Goal: Use online tool/utility: Utilize a website feature to perform a specific function

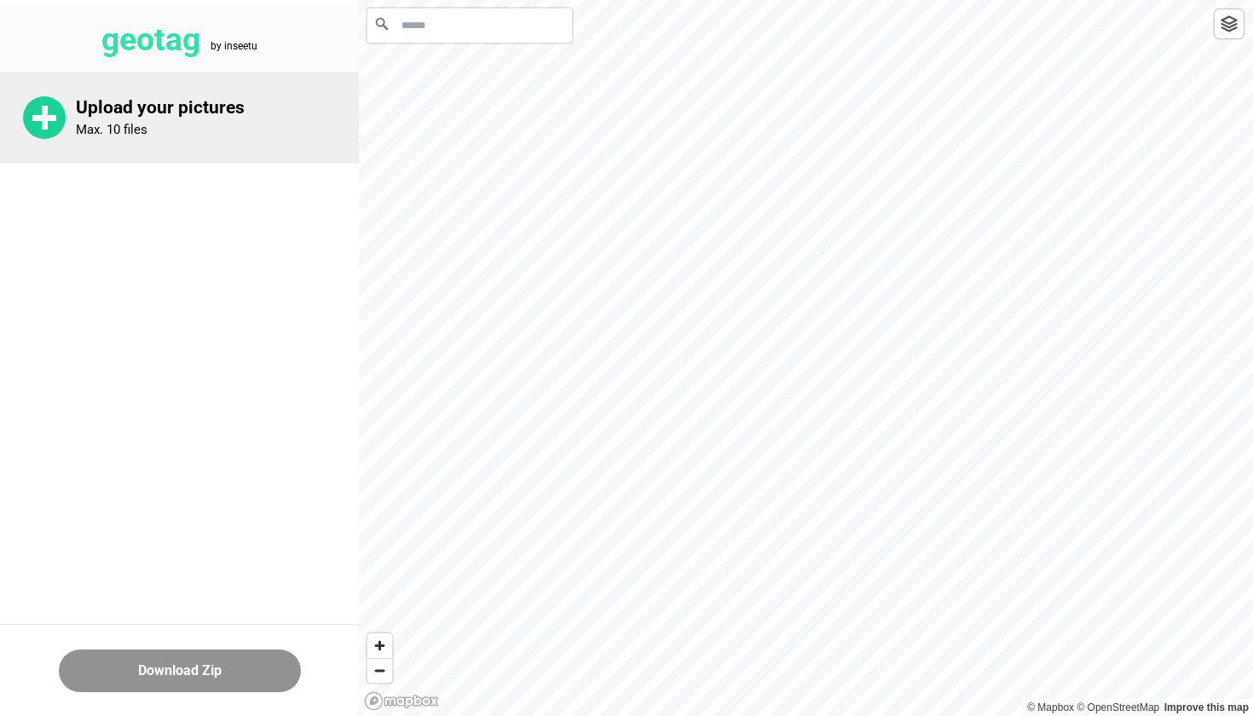
click at [199, 137] on div "Upload your pictures Max. 10 files" at bounding box center [179, 117] width 359 height 89
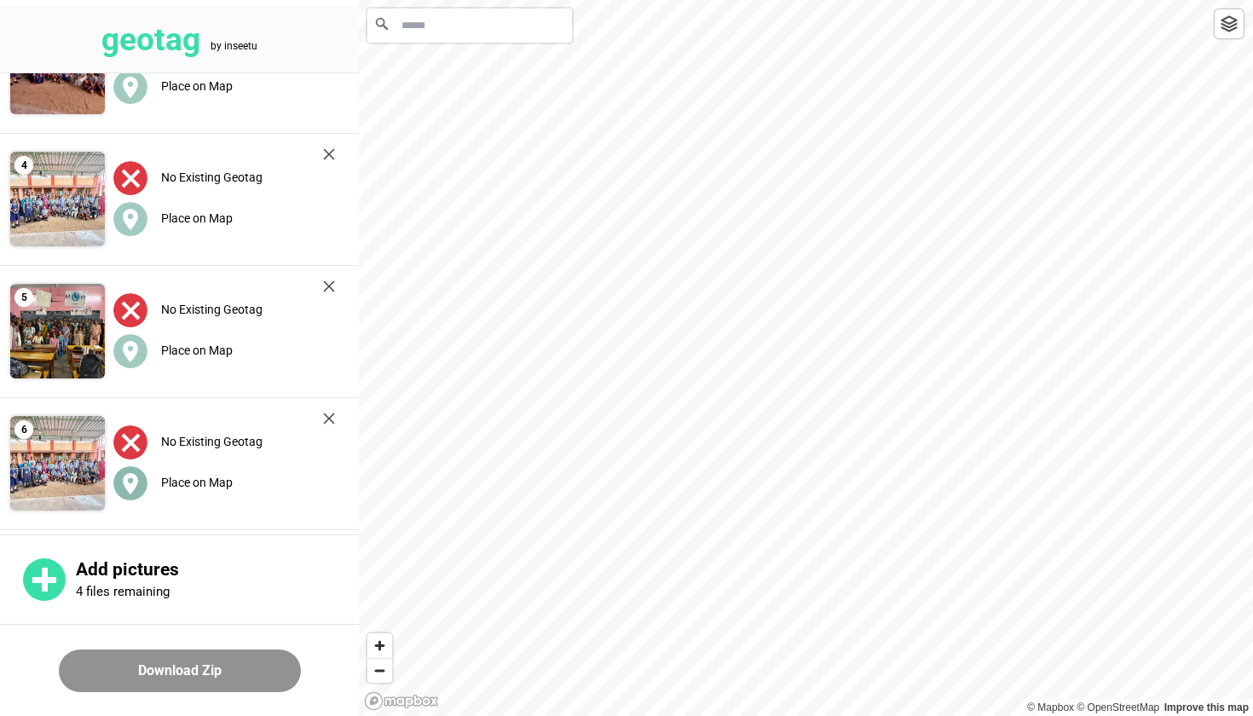
click at [183, 477] on label "Place on Map" at bounding box center [197, 483] width 72 height 14
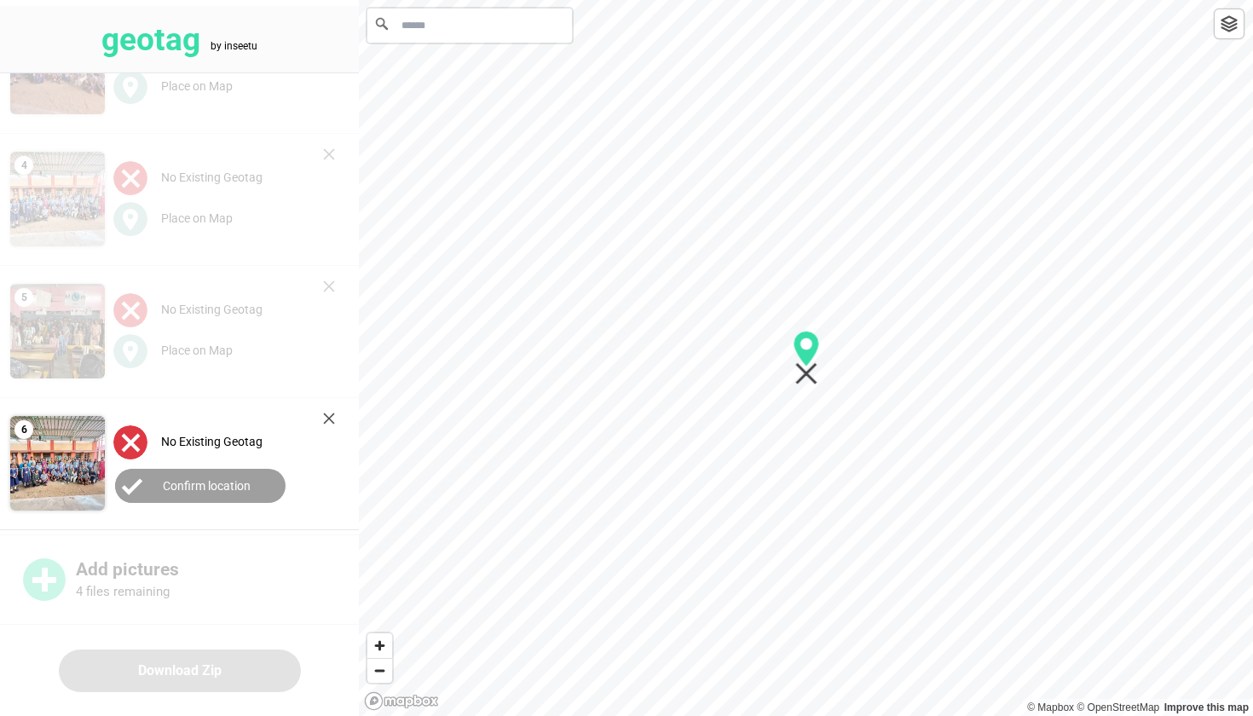
click at [203, 472] on button "Confirm location" at bounding box center [200, 486] width 171 height 34
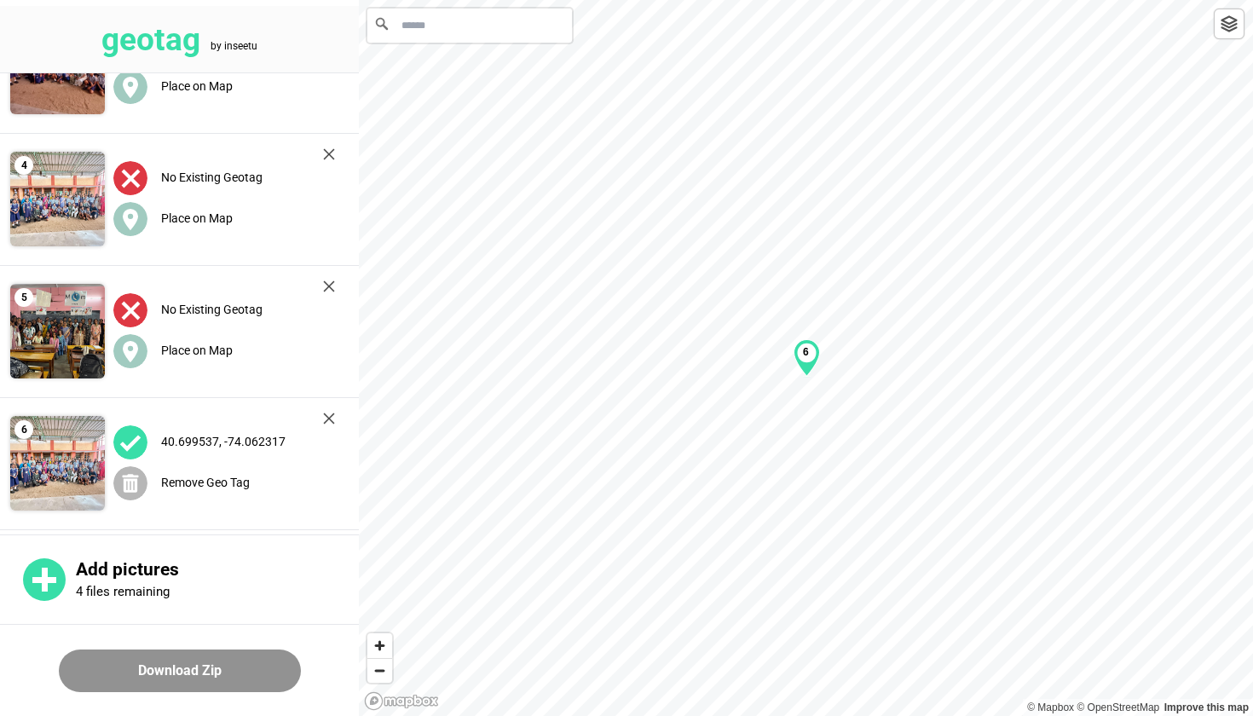
scroll to position [336, 0]
click at [159, 479] on span "Remove Geo Tag" at bounding box center [181, 483] width 136 height 14
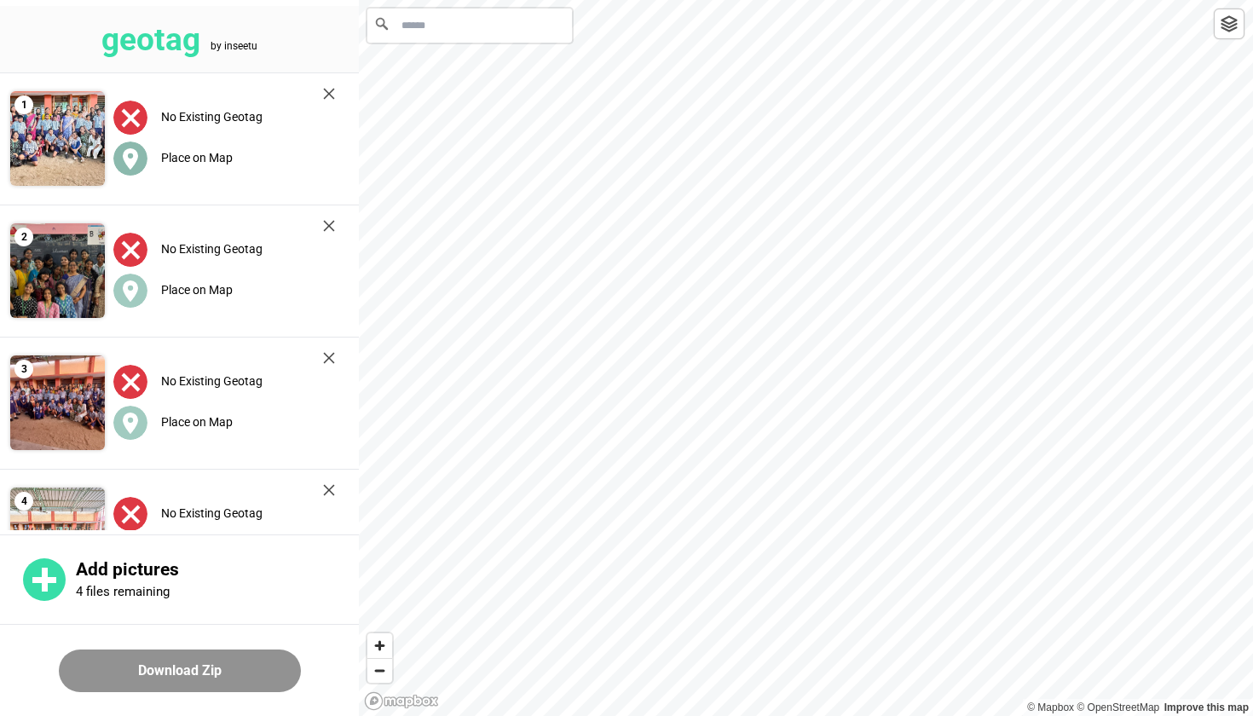
scroll to position [0, 0]
click at [454, 16] on input "Search" at bounding box center [469, 26] width 205 height 34
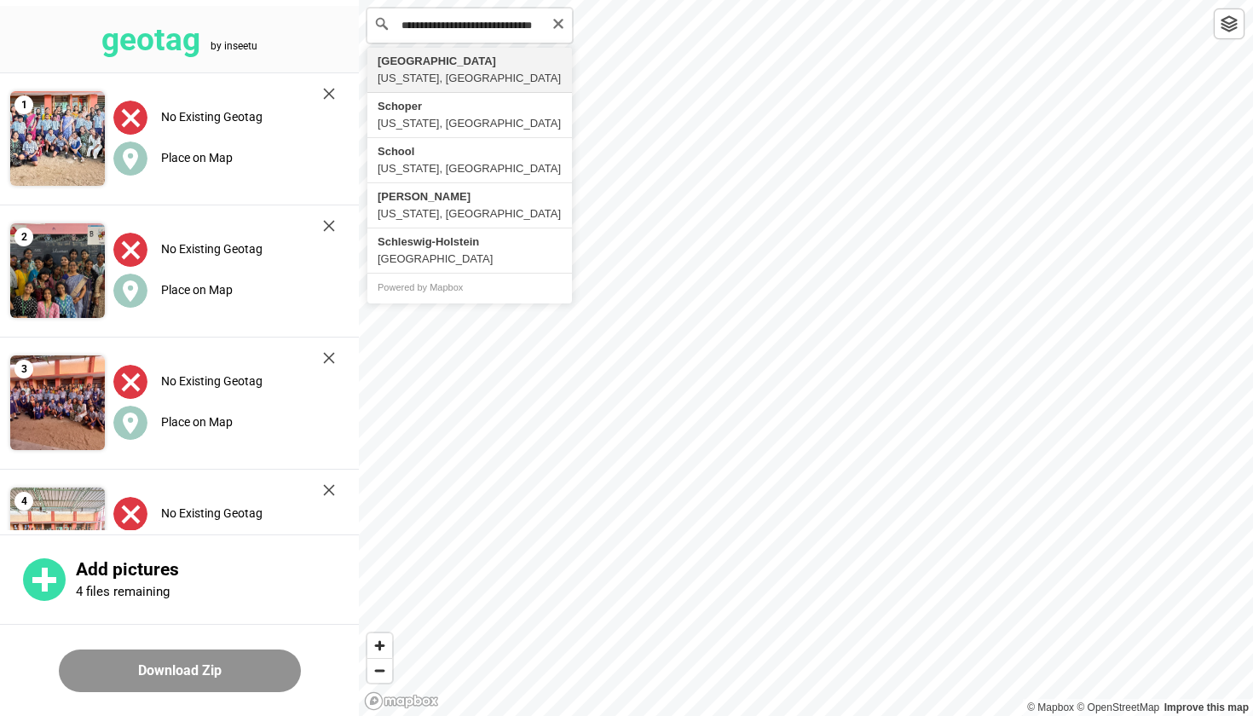
click at [472, 31] on input "**********" at bounding box center [469, 26] width 205 height 34
drag, startPoint x: 521, startPoint y: 28, endPoint x: 269, endPoint y: 28, distance: 252.4
click at [269, 0] on div "**********" at bounding box center [626, 0] width 1253 height 0
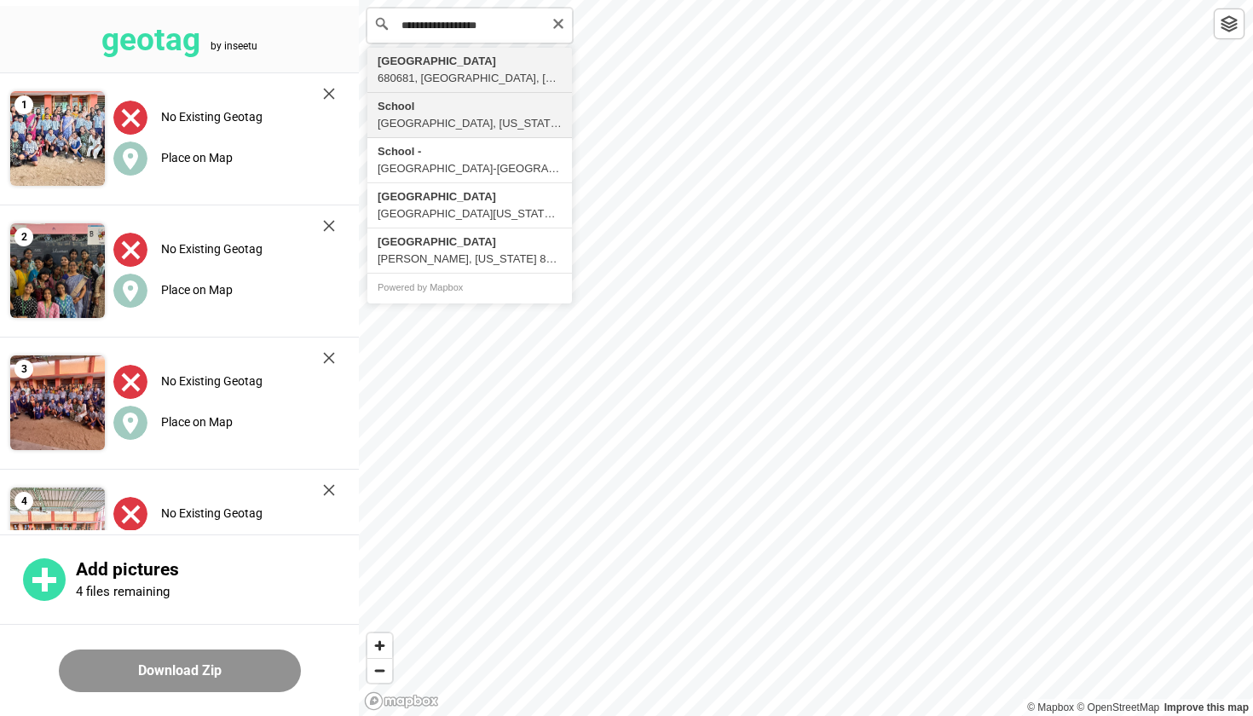
type input "*"
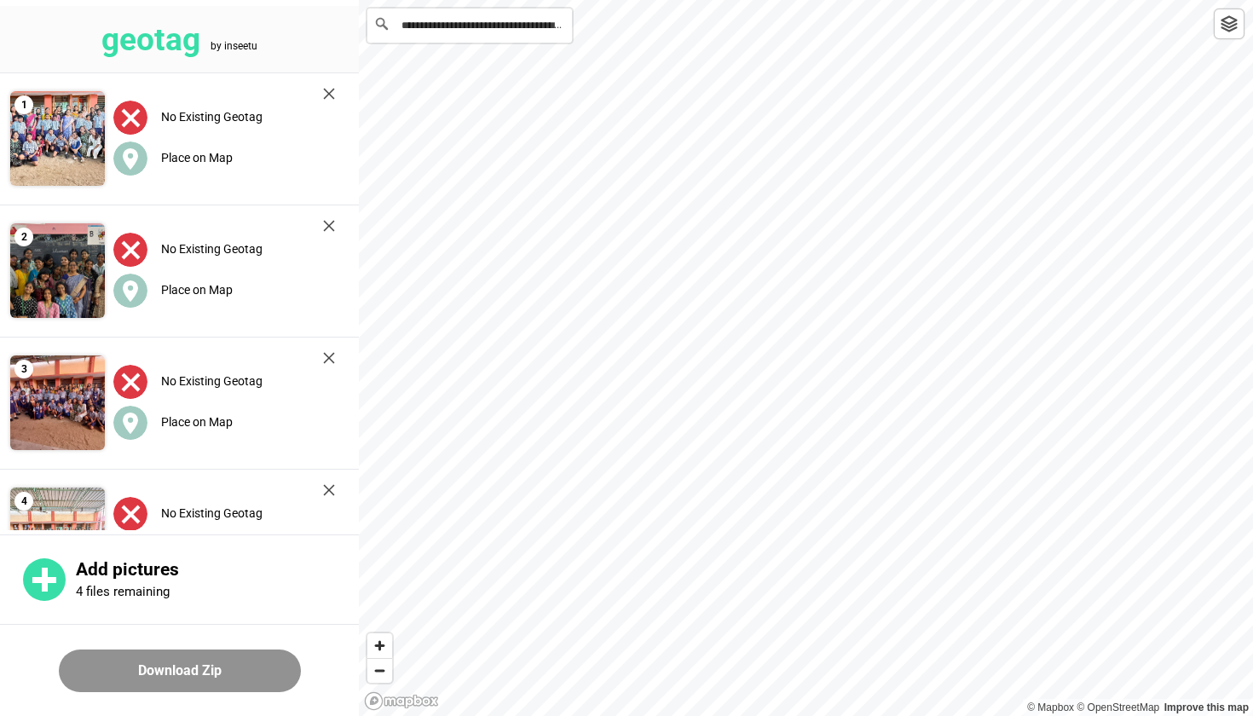
type input "**********"
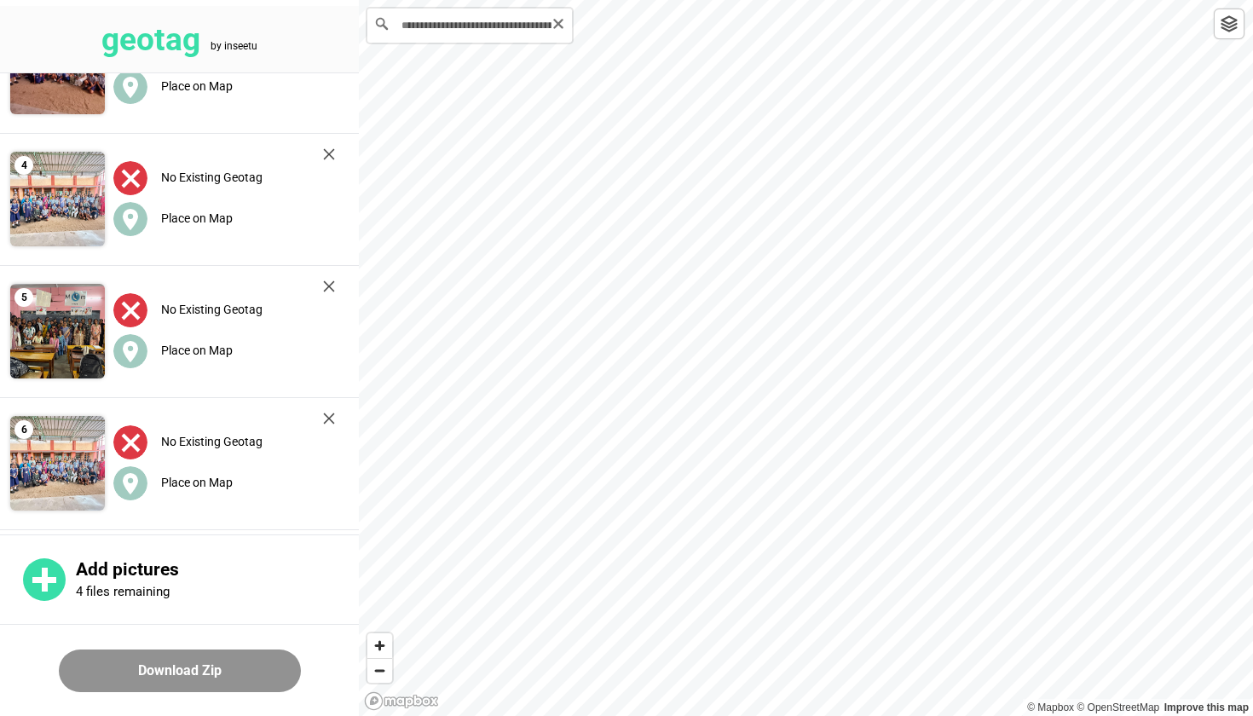
click at [560, 23] on icon "Clear" at bounding box center [559, 24] width 14 height 14
click at [415, 24] on input "***" at bounding box center [469, 26] width 205 height 34
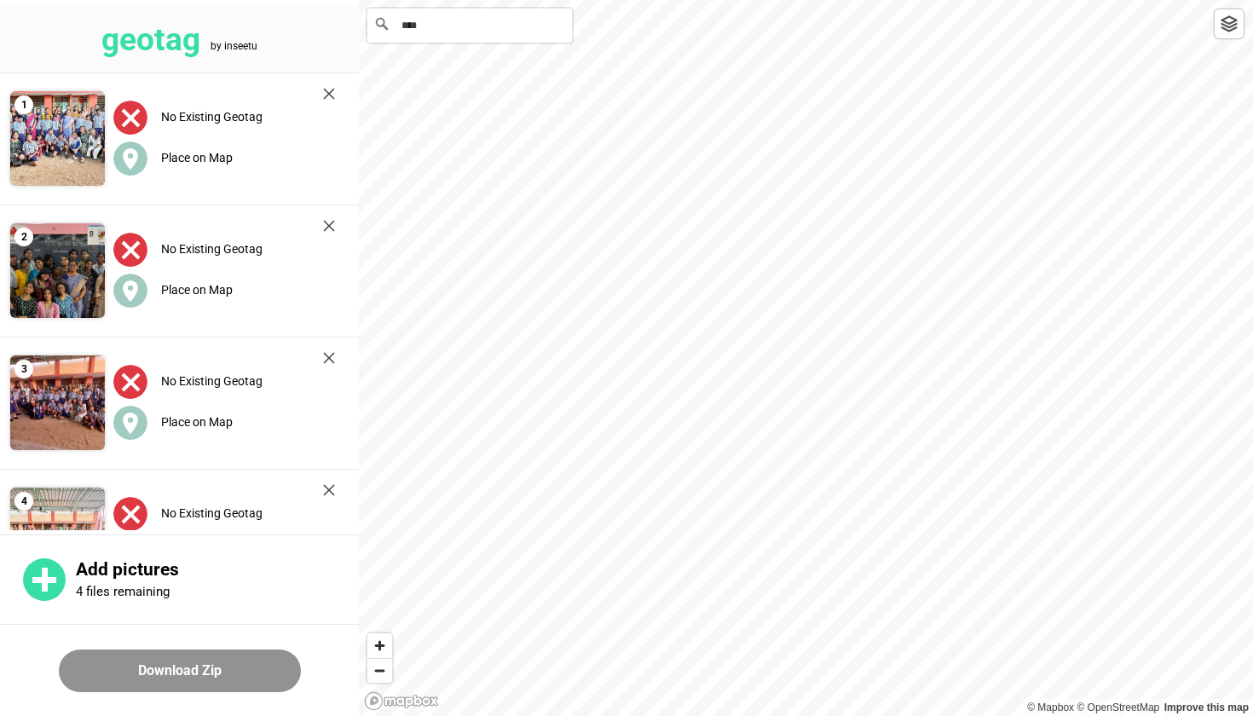
click at [415, 24] on input "***" at bounding box center [469, 26] width 205 height 34
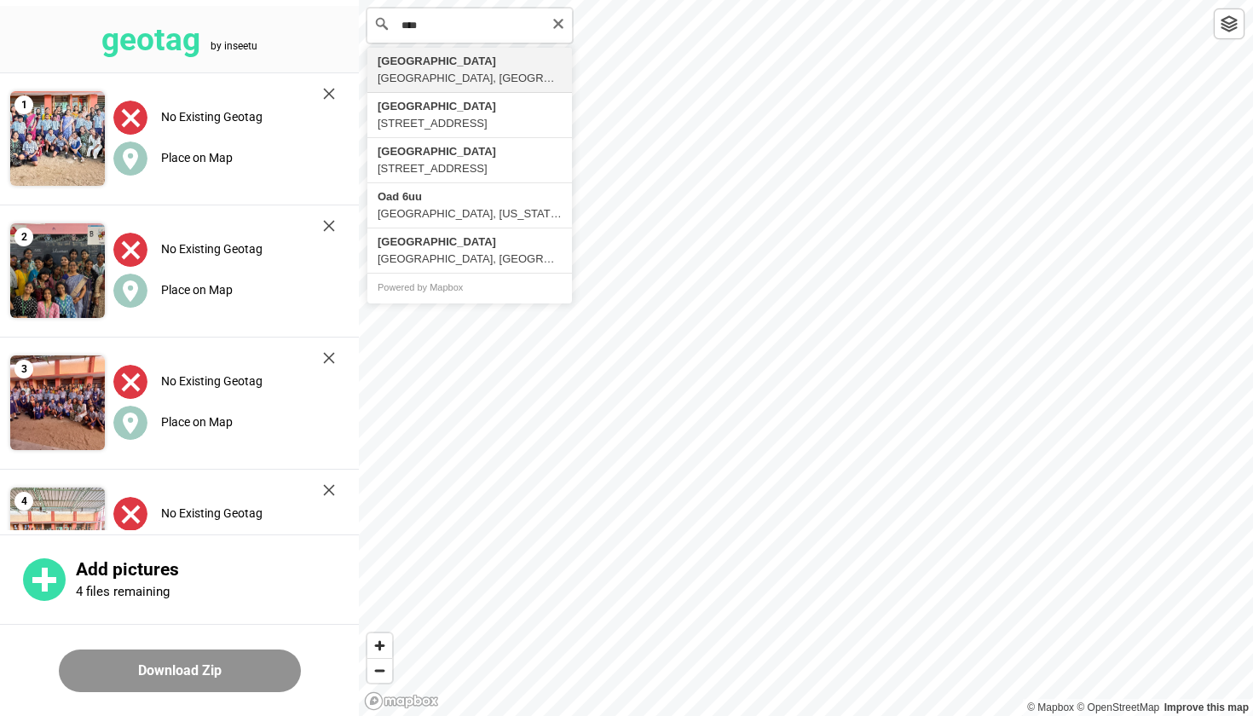
click at [567, 26] on input "***" at bounding box center [469, 26] width 205 height 34
type input "***"
click at [558, 26] on icon "Clear" at bounding box center [559, 24] width 14 height 14
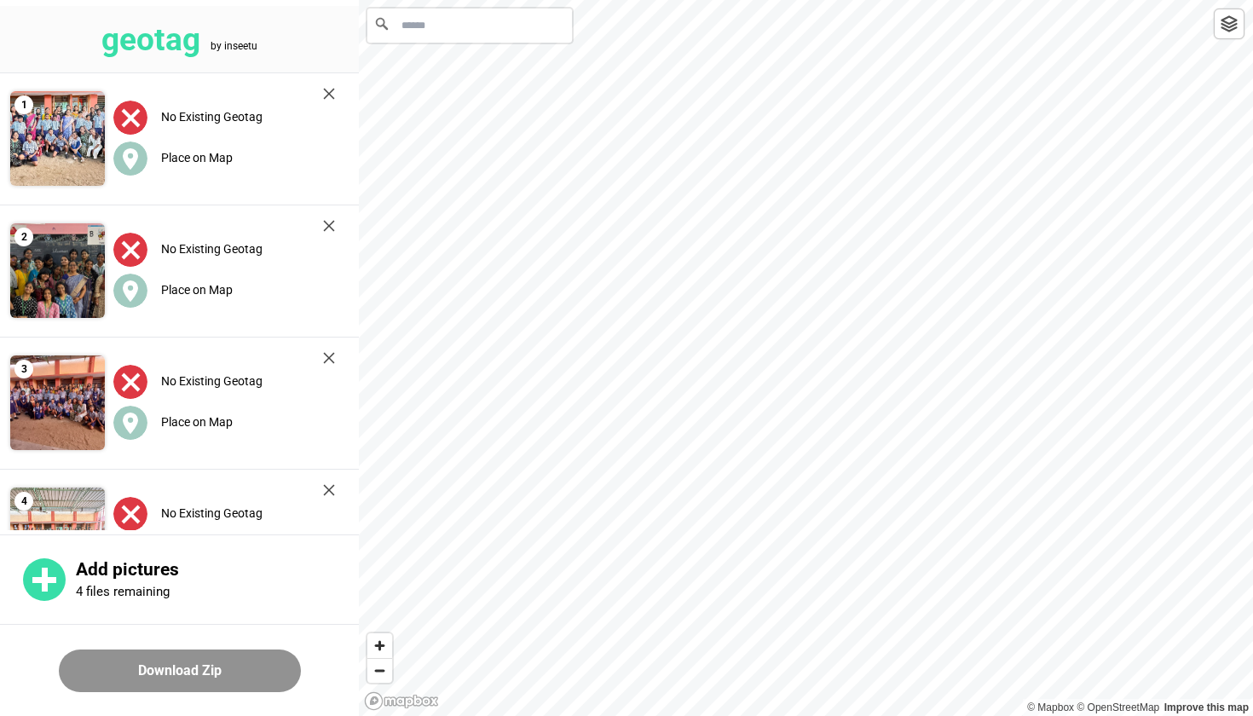
paste input "*******"
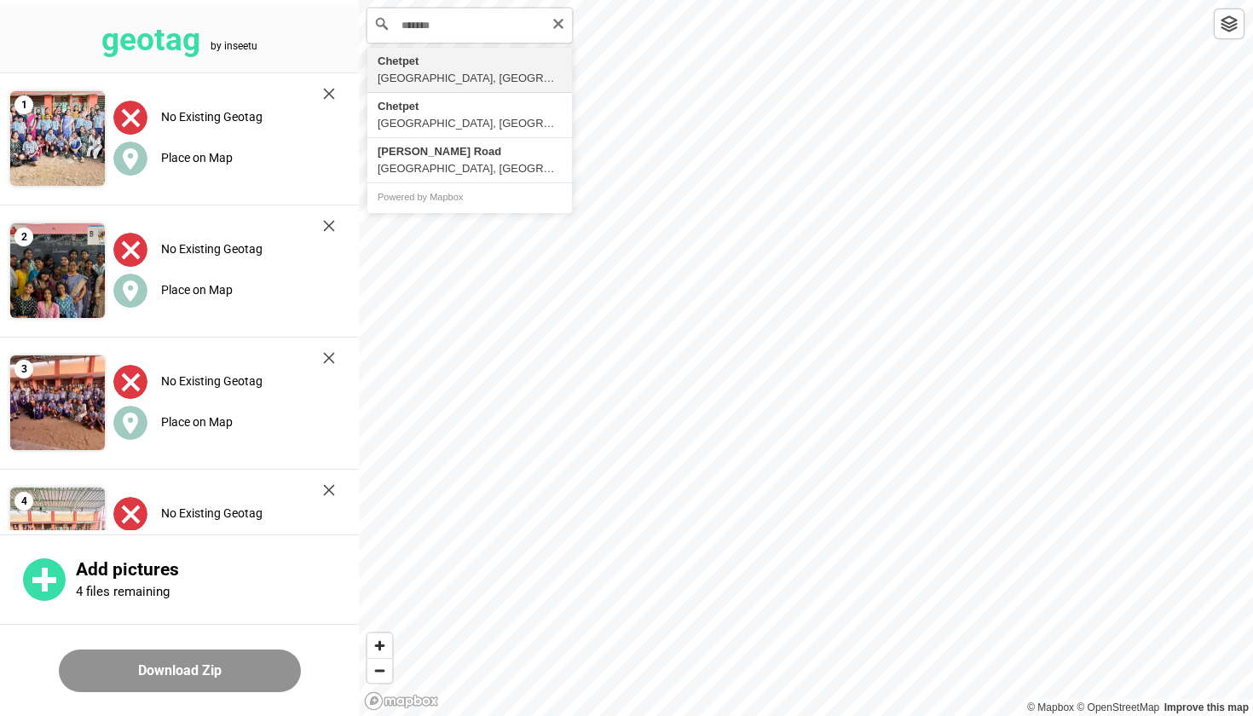
type input "**********"
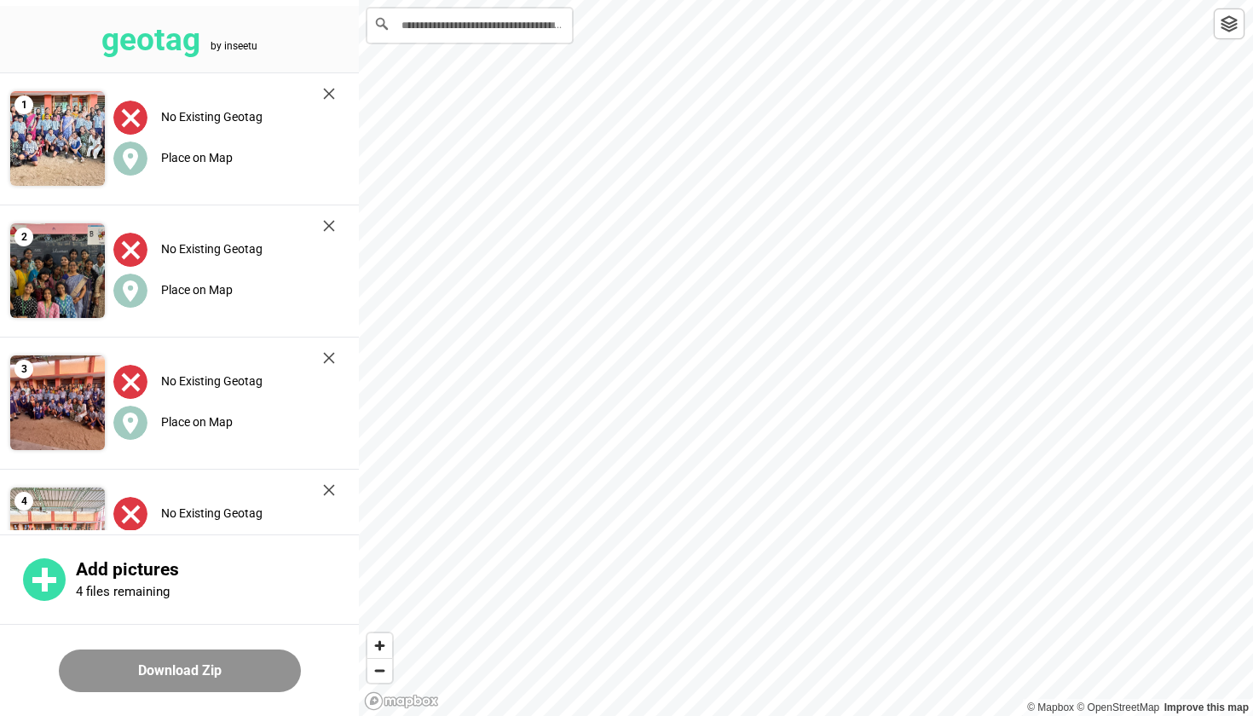
click at [202, 419] on label "Place on Map" at bounding box center [197, 422] width 72 height 14
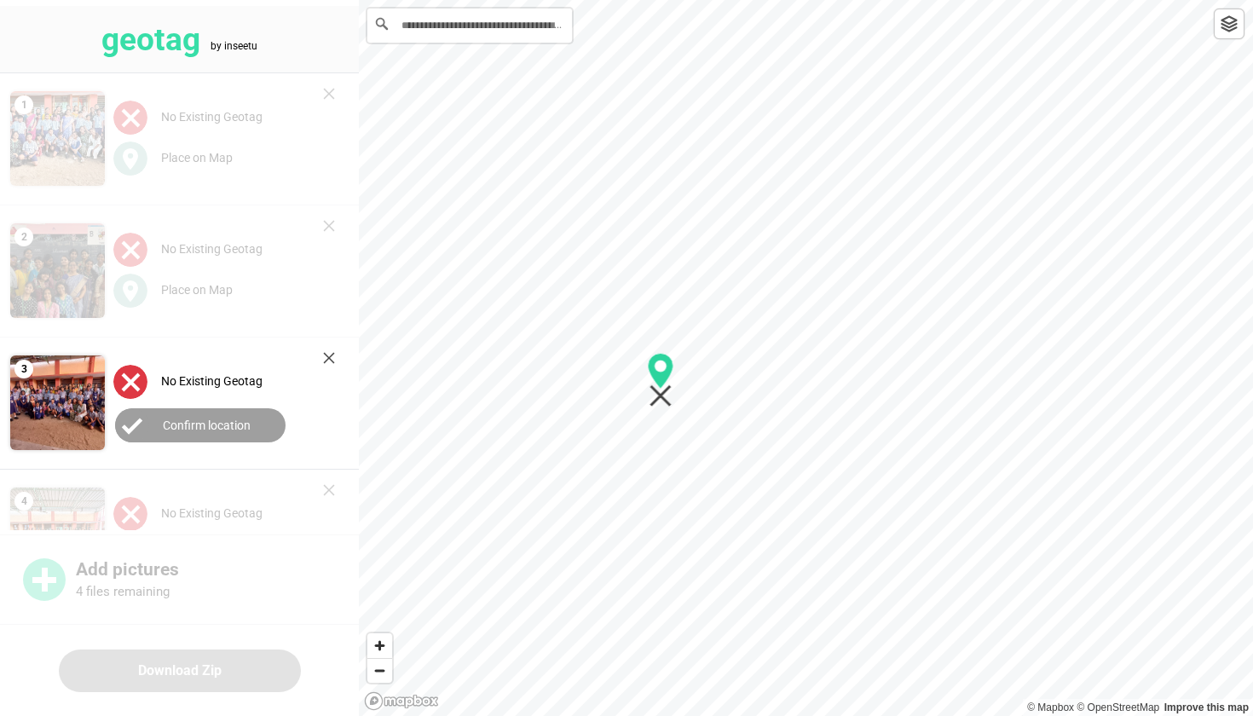
click at [658, 0] on div at bounding box center [806, 0] width 894 height 0
click at [212, 419] on label "Confirm location" at bounding box center [207, 426] width 88 height 14
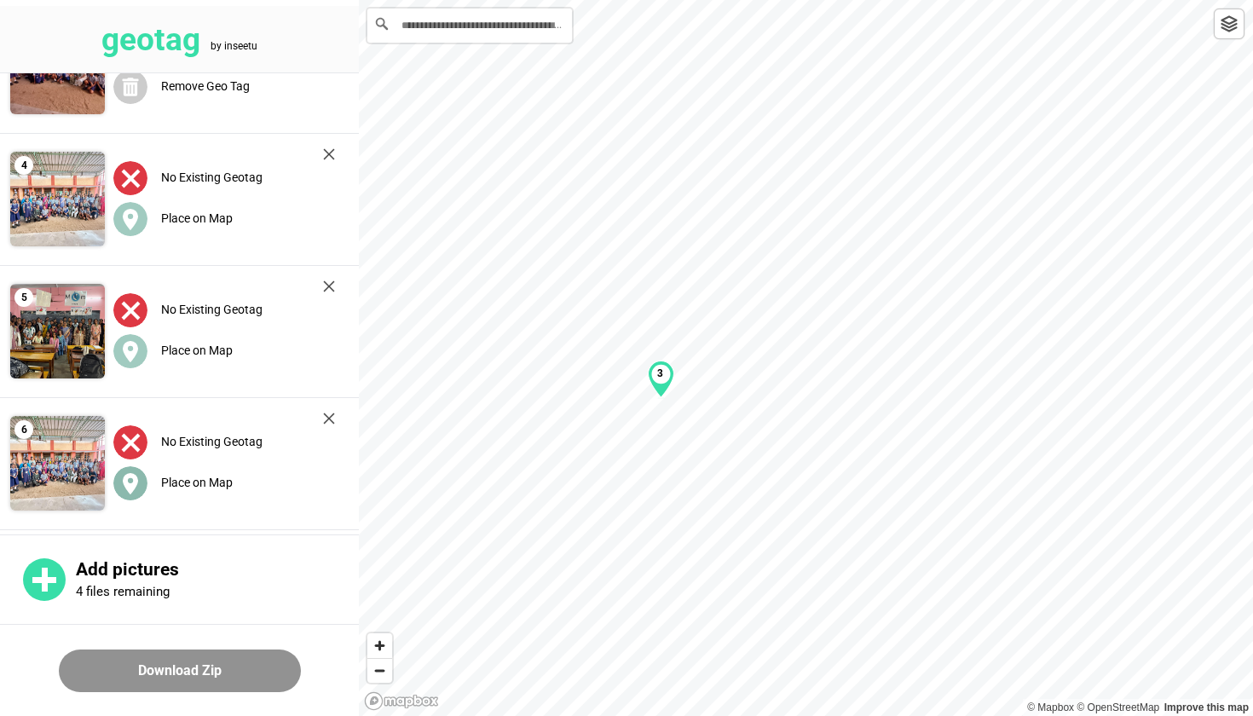
click at [188, 479] on label "Place on Map" at bounding box center [197, 483] width 72 height 14
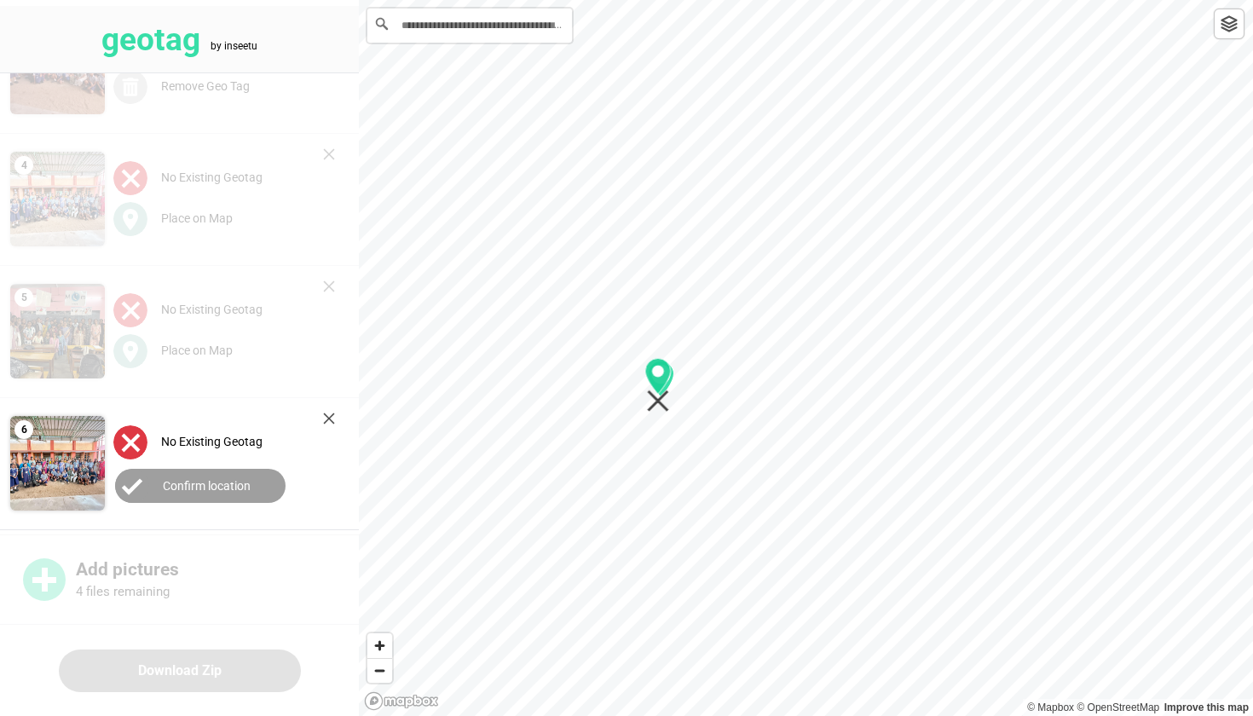
drag, startPoint x: 807, startPoint y: 348, endPoint x: 660, endPoint y: 375, distance: 150.0
click at [660, 0] on div "3" at bounding box center [806, 0] width 894 height 0
click at [234, 479] on label "Confirm location" at bounding box center [207, 486] width 88 height 14
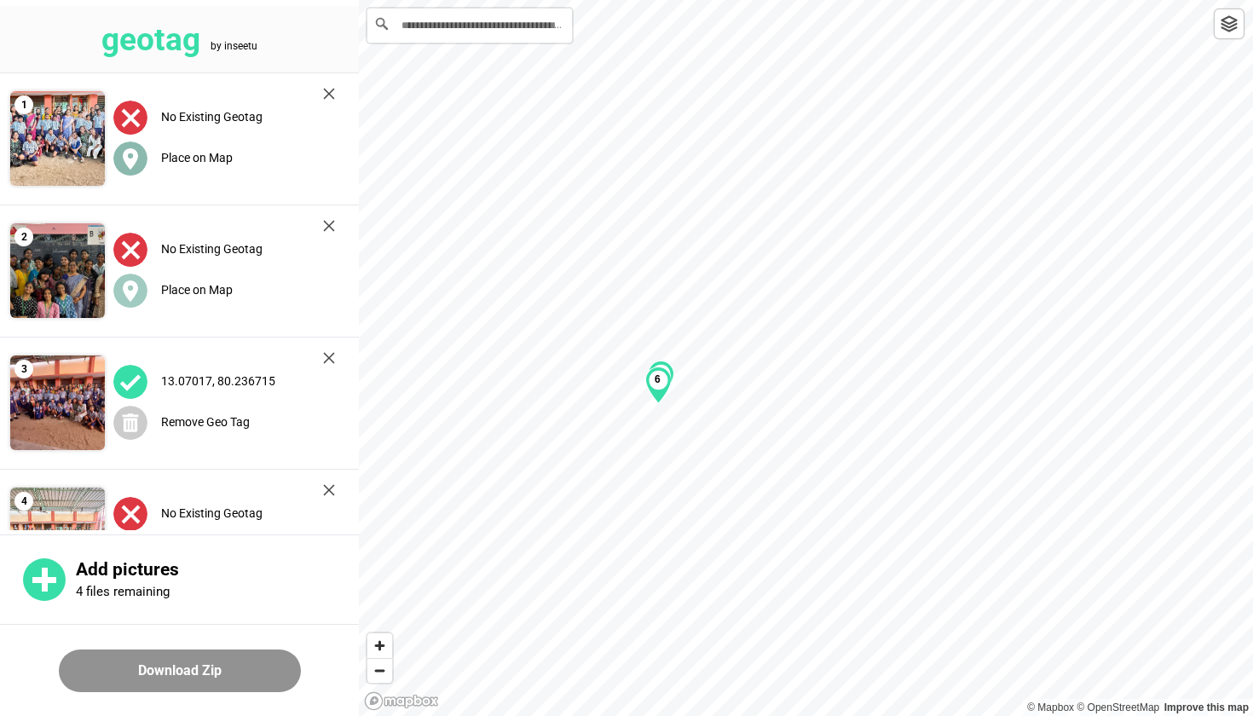
click at [194, 151] on label "Place on Map" at bounding box center [197, 158] width 72 height 14
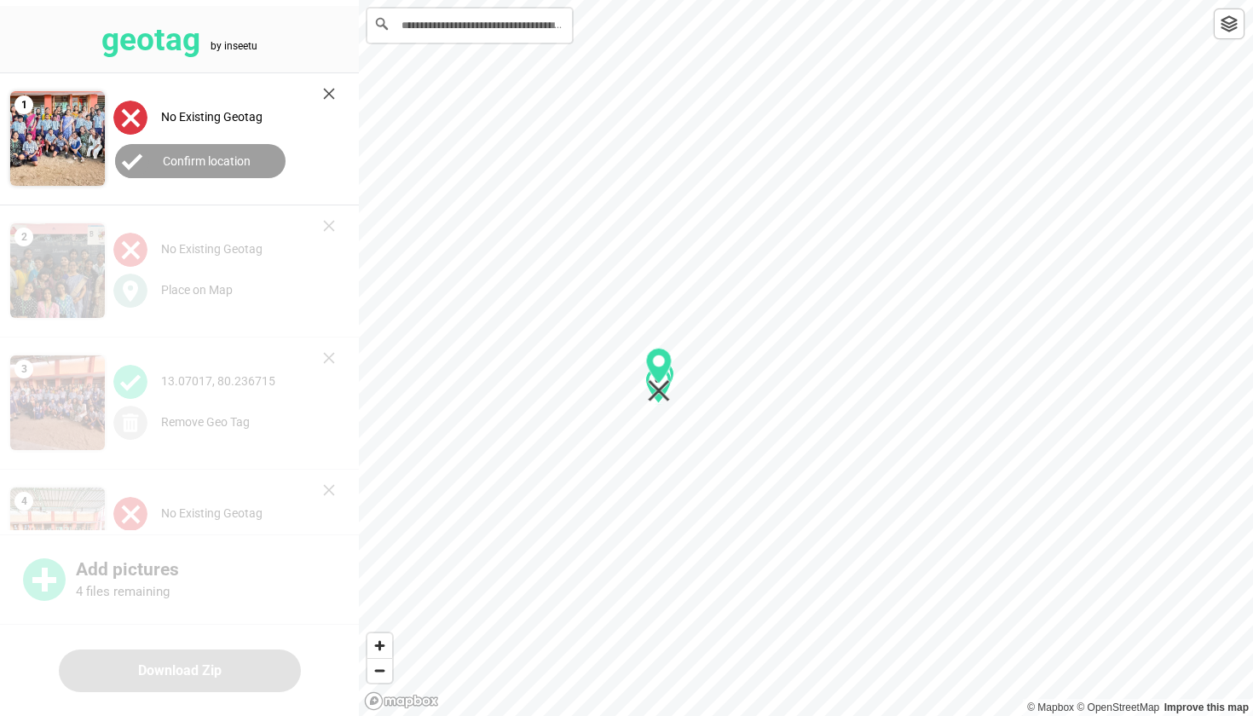
drag, startPoint x: 809, startPoint y: 357, endPoint x: 663, endPoint y: 374, distance: 147.6
click at [663, 374] on icon "Map marker" at bounding box center [659, 366] width 26 height 36
click at [218, 159] on label "Confirm location" at bounding box center [207, 161] width 88 height 14
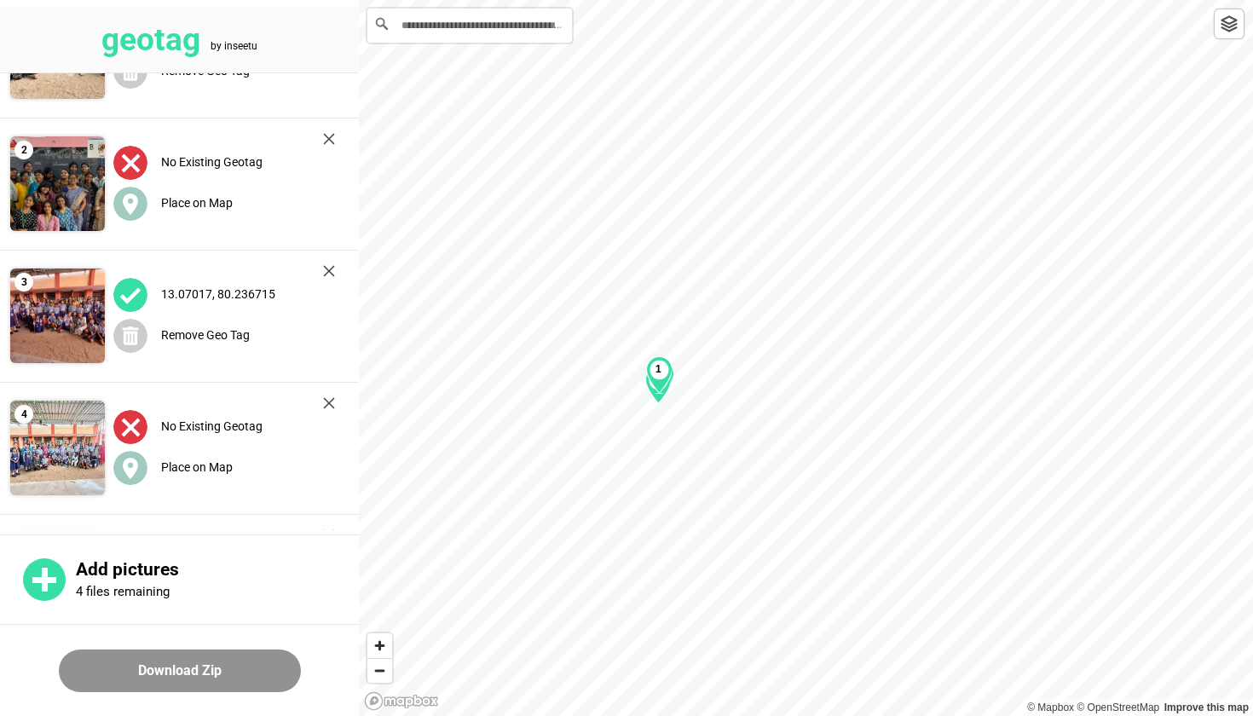
scroll to position [90, 0]
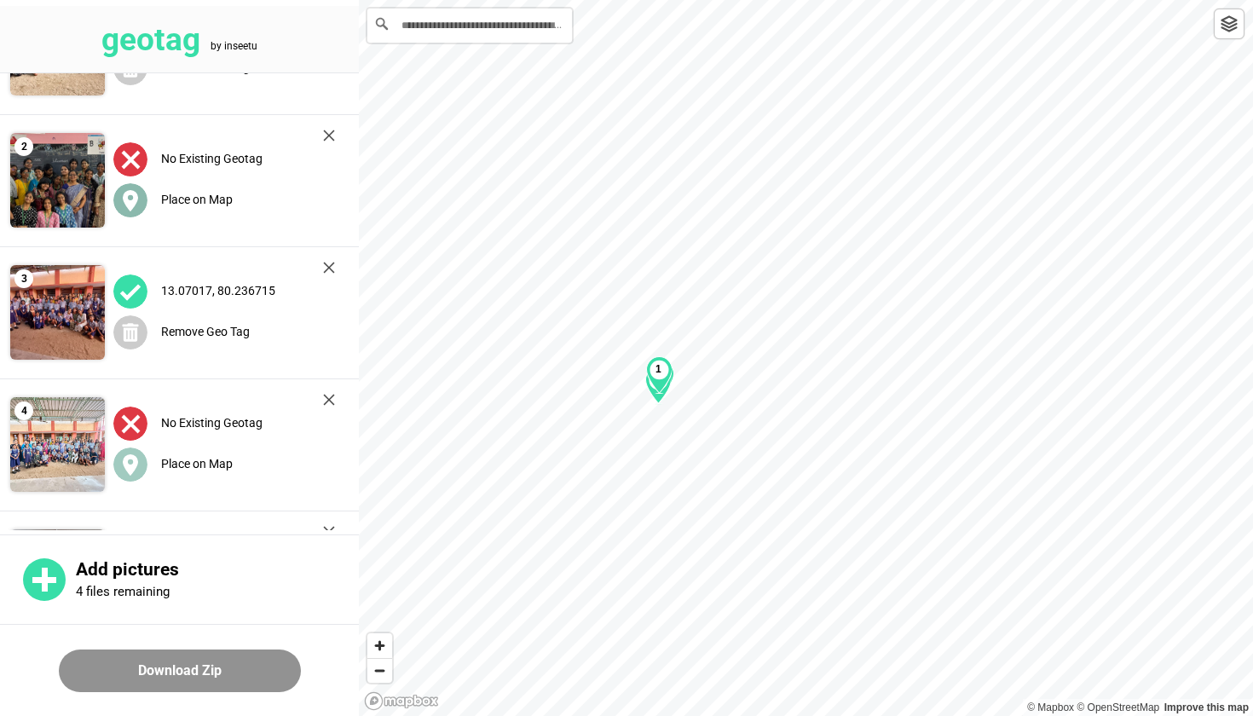
click at [177, 193] on label "Place on Map" at bounding box center [197, 200] width 72 height 14
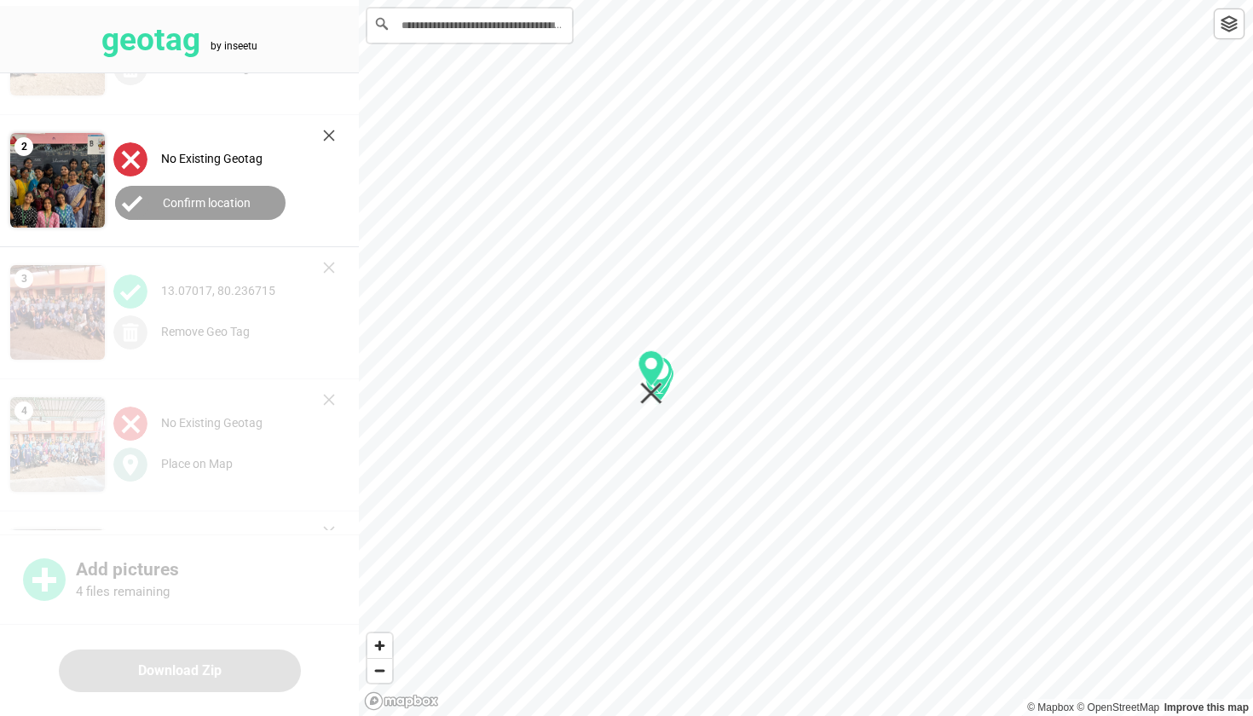
drag, startPoint x: 817, startPoint y: 349, endPoint x: 663, endPoint y: 368, distance: 155.6
click at [663, 368] on icon "Map marker" at bounding box center [652, 368] width 26 height 36
click at [216, 203] on label "Confirm location" at bounding box center [207, 203] width 88 height 14
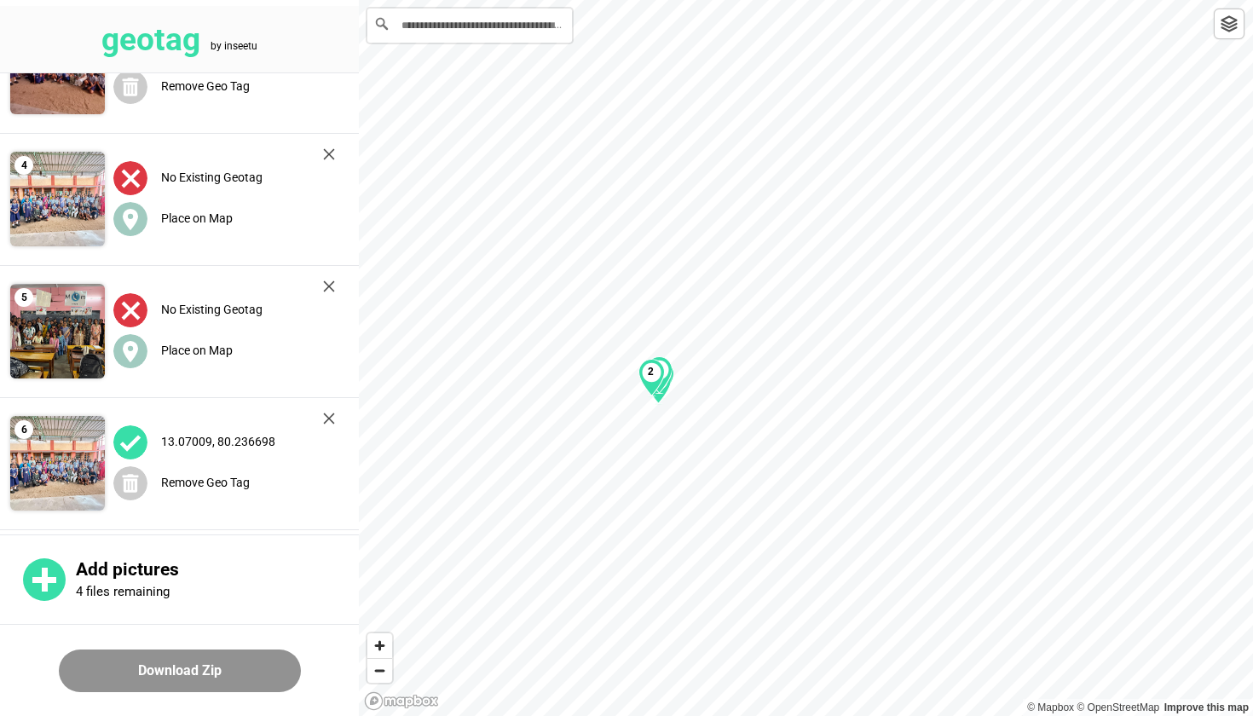
scroll to position [336, 0]
click at [328, 281] on img at bounding box center [329, 287] width 12 height 12
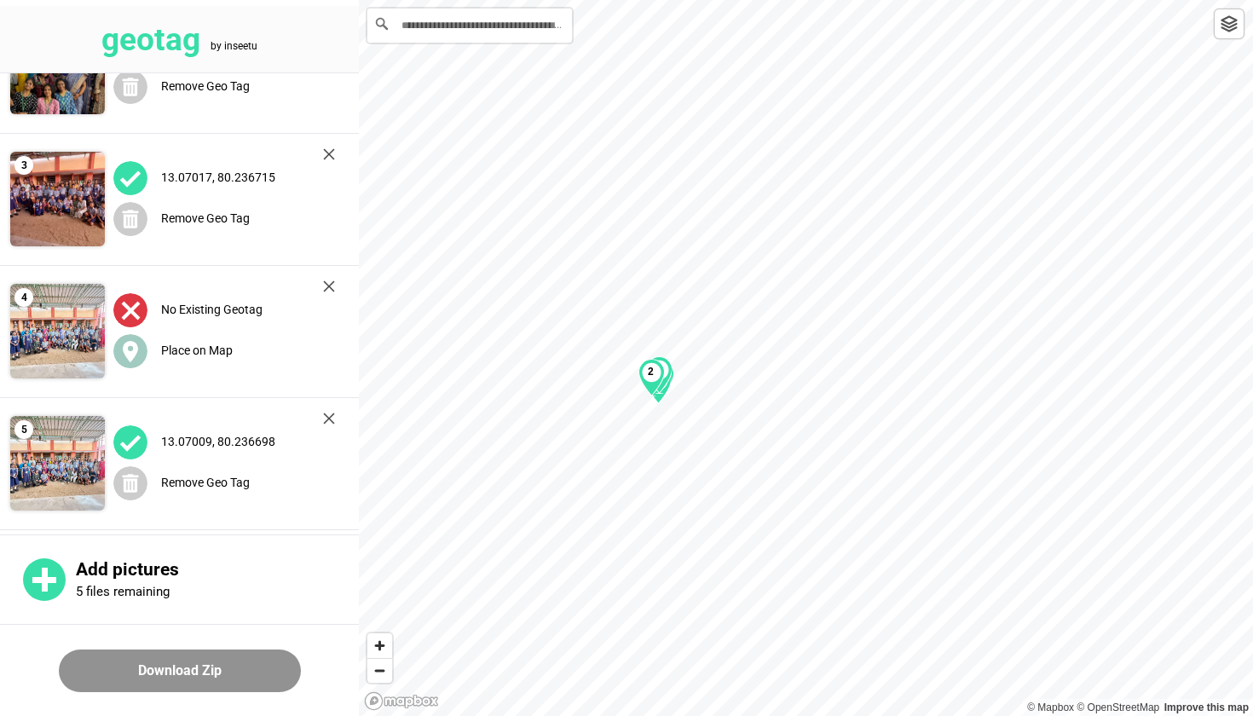
scroll to position [204, 0]
click at [326, 286] on img at bounding box center [329, 287] width 12 height 12
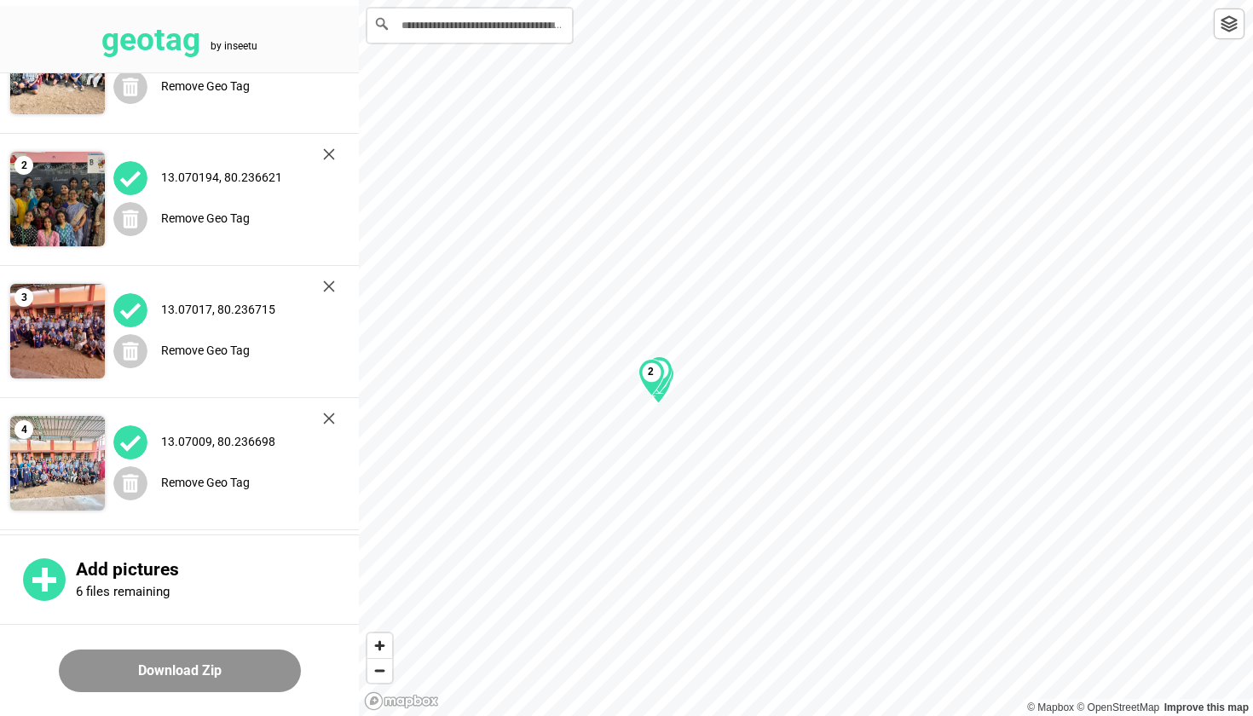
scroll to position [0, 0]
click at [130, 670] on button "Download Zip" at bounding box center [180, 671] width 242 height 43
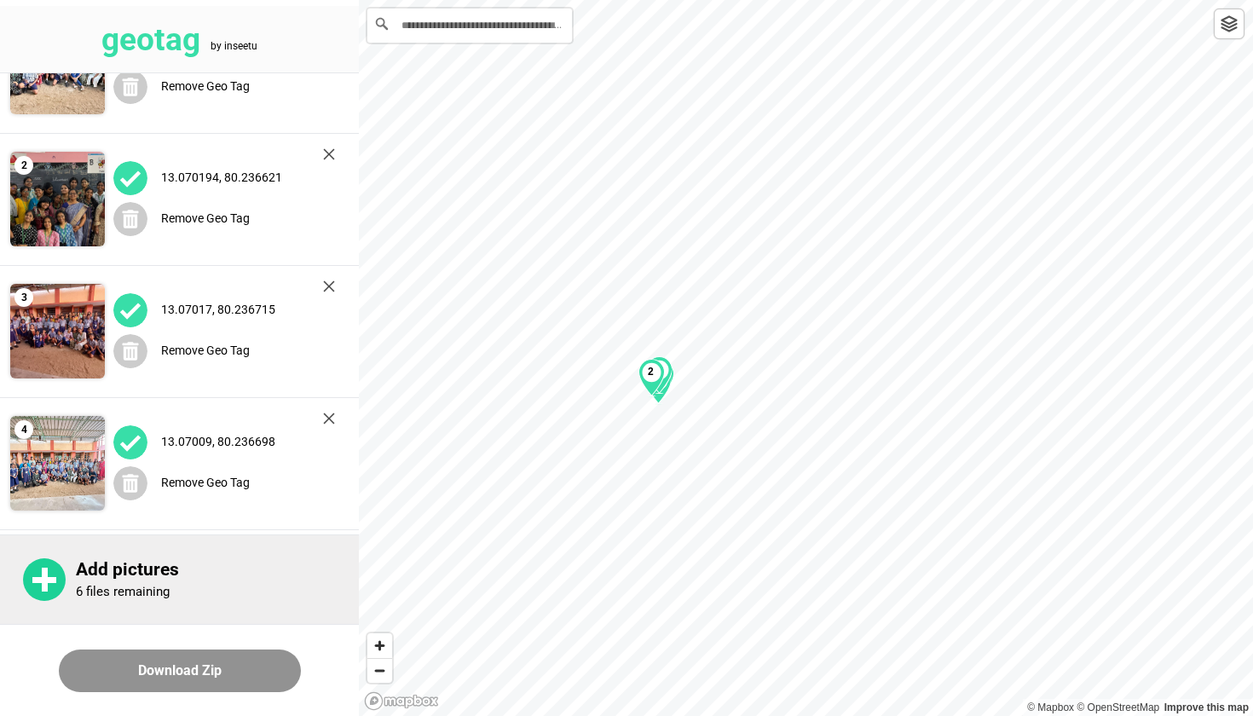
click at [133, 590] on p "6 files remaining" at bounding box center [123, 591] width 94 height 15
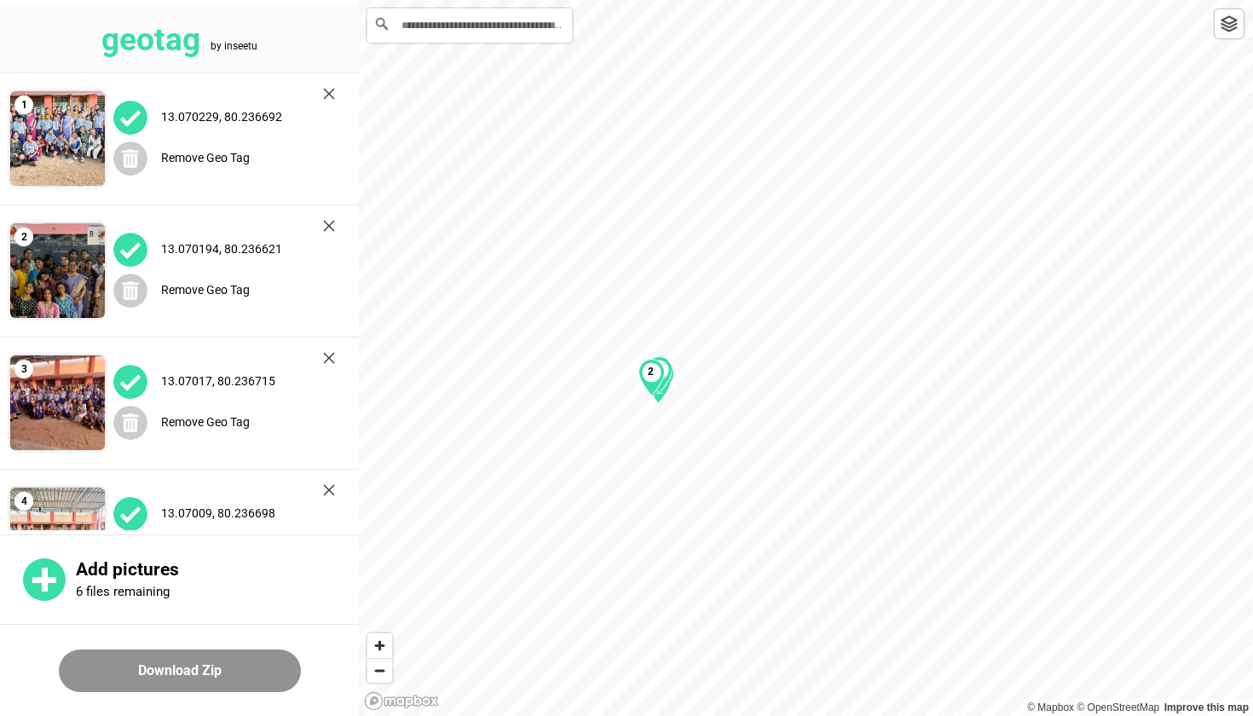
click at [53, 123] on img at bounding box center [57, 138] width 95 height 95
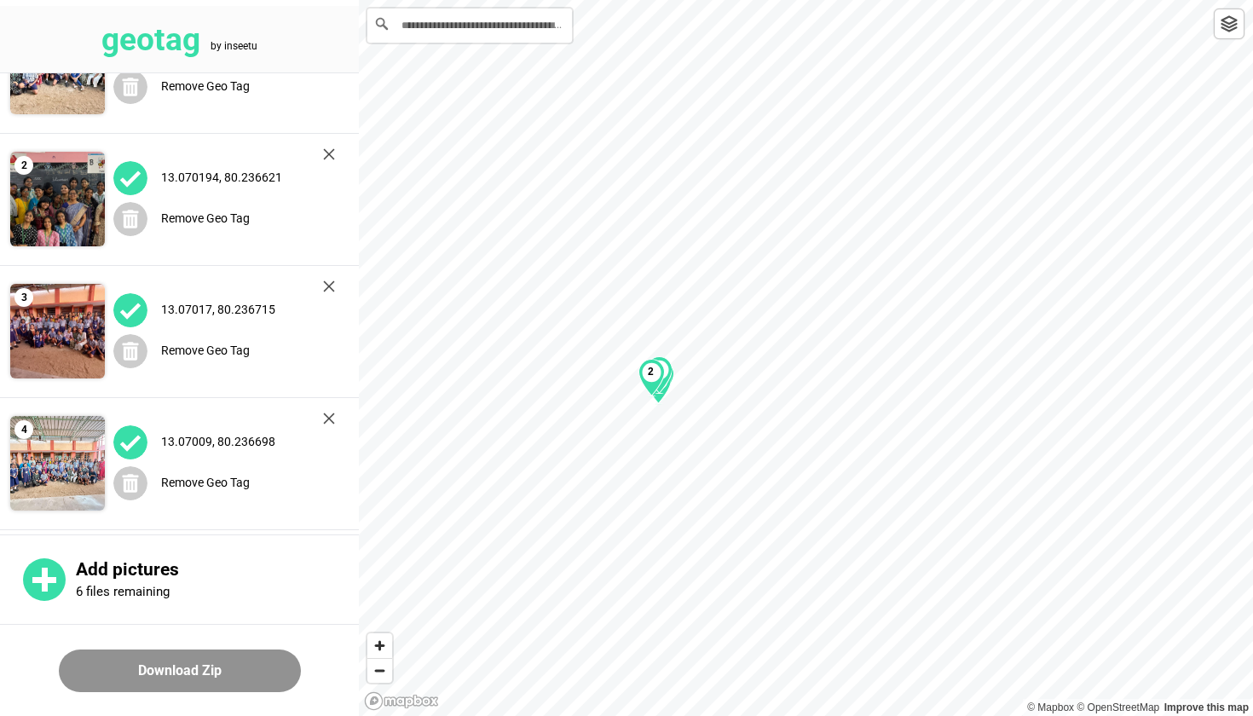
scroll to position [72, 0]
click at [234, 307] on label "13.07017, 80.236715" at bounding box center [218, 310] width 114 height 14
click at [249, 306] on label "13.07017, 80.236715" at bounding box center [218, 310] width 114 height 14
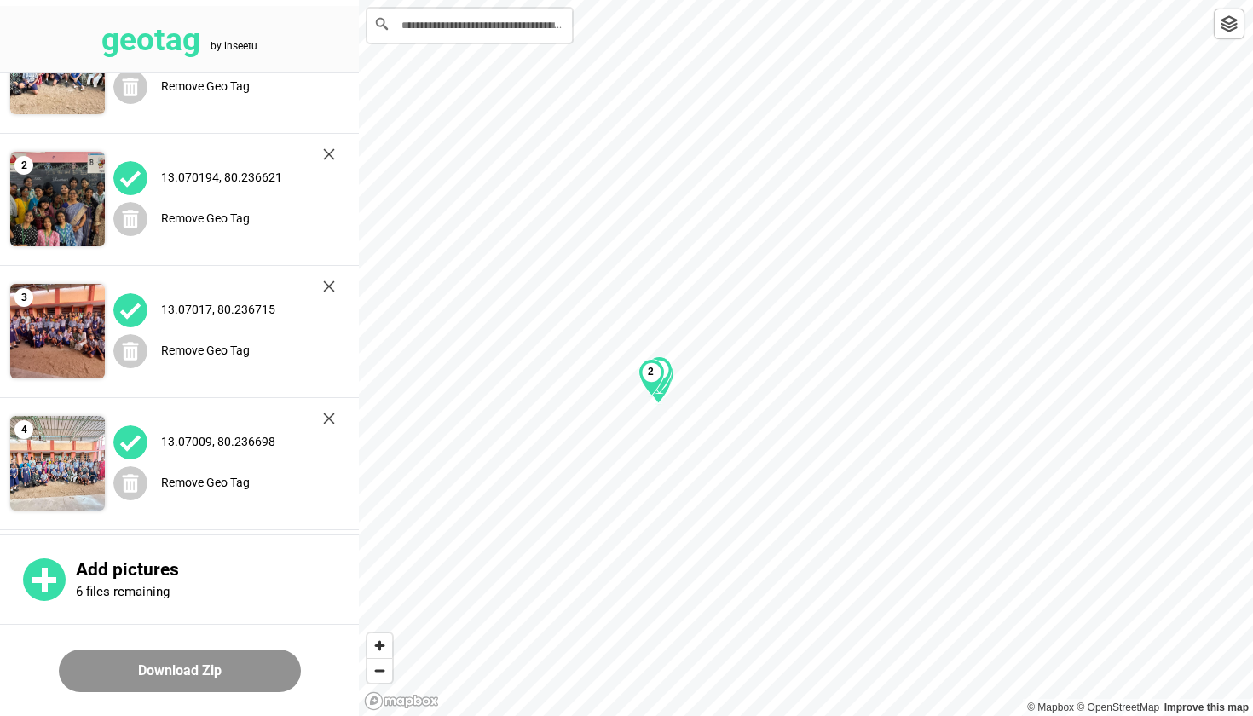
click at [149, 668] on button "Download Zip" at bounding box center [180, 671] width 242 height 43
